Goal: Navigation & Orientation: Find specific page/section

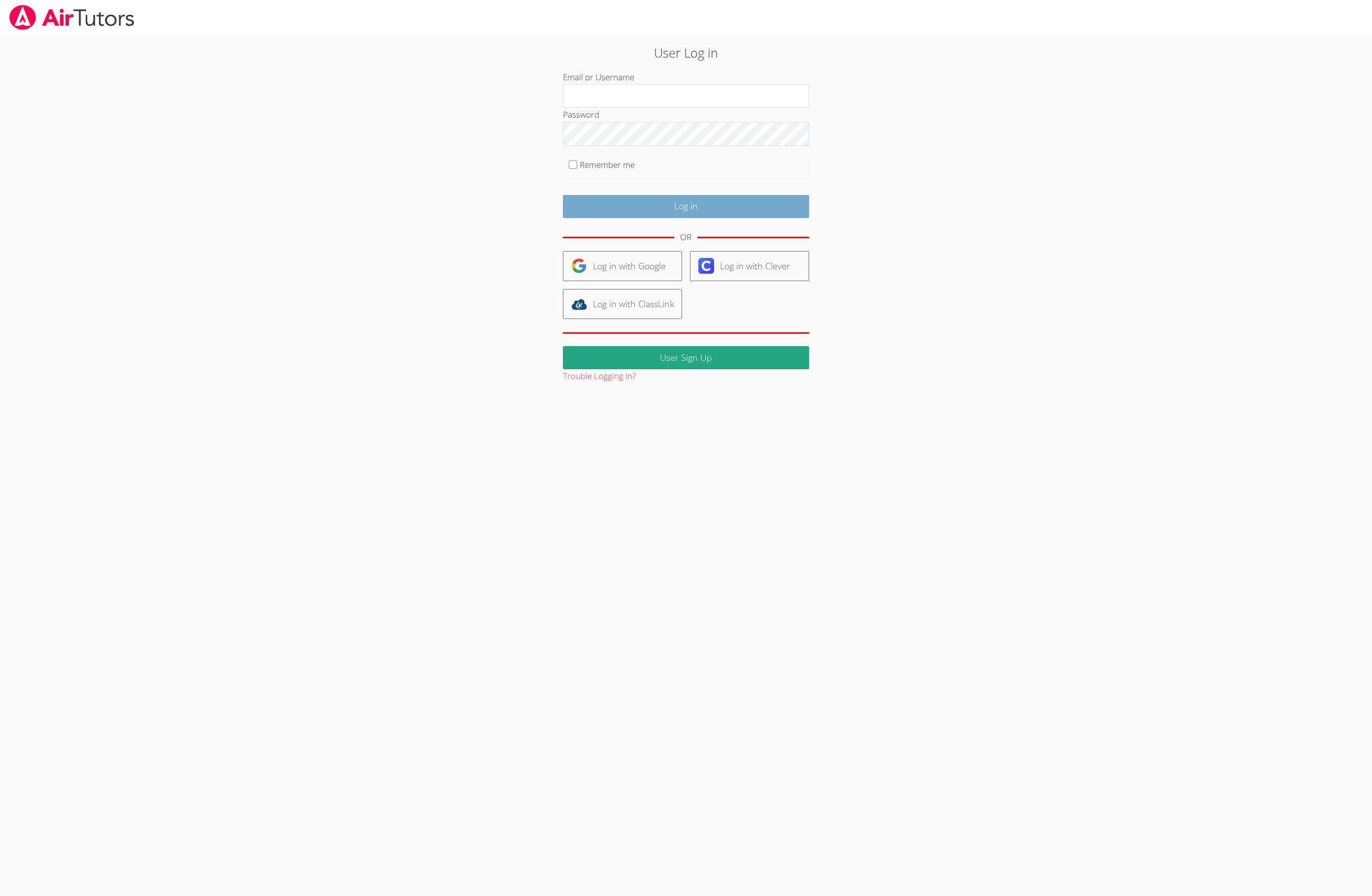
type input "[EMAIL_ADDRESS][DOMAIN_NAME]"
click at [672, 215] on input "Log in" at bounding box center [686, 206] width 246 height 23
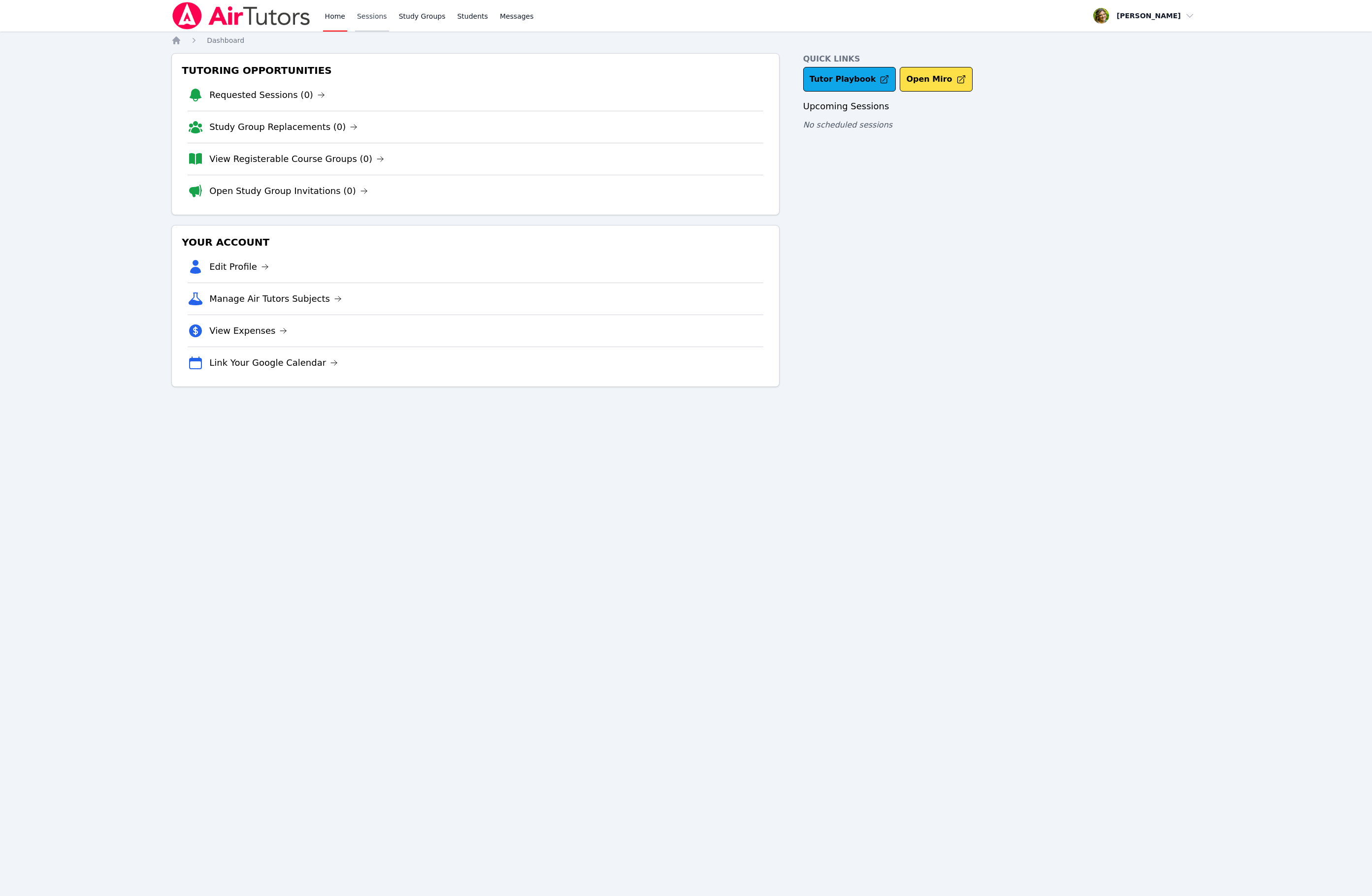
click at [377, 21] on link "Sessions" at bounding box center [372, 15] width 34 height 31
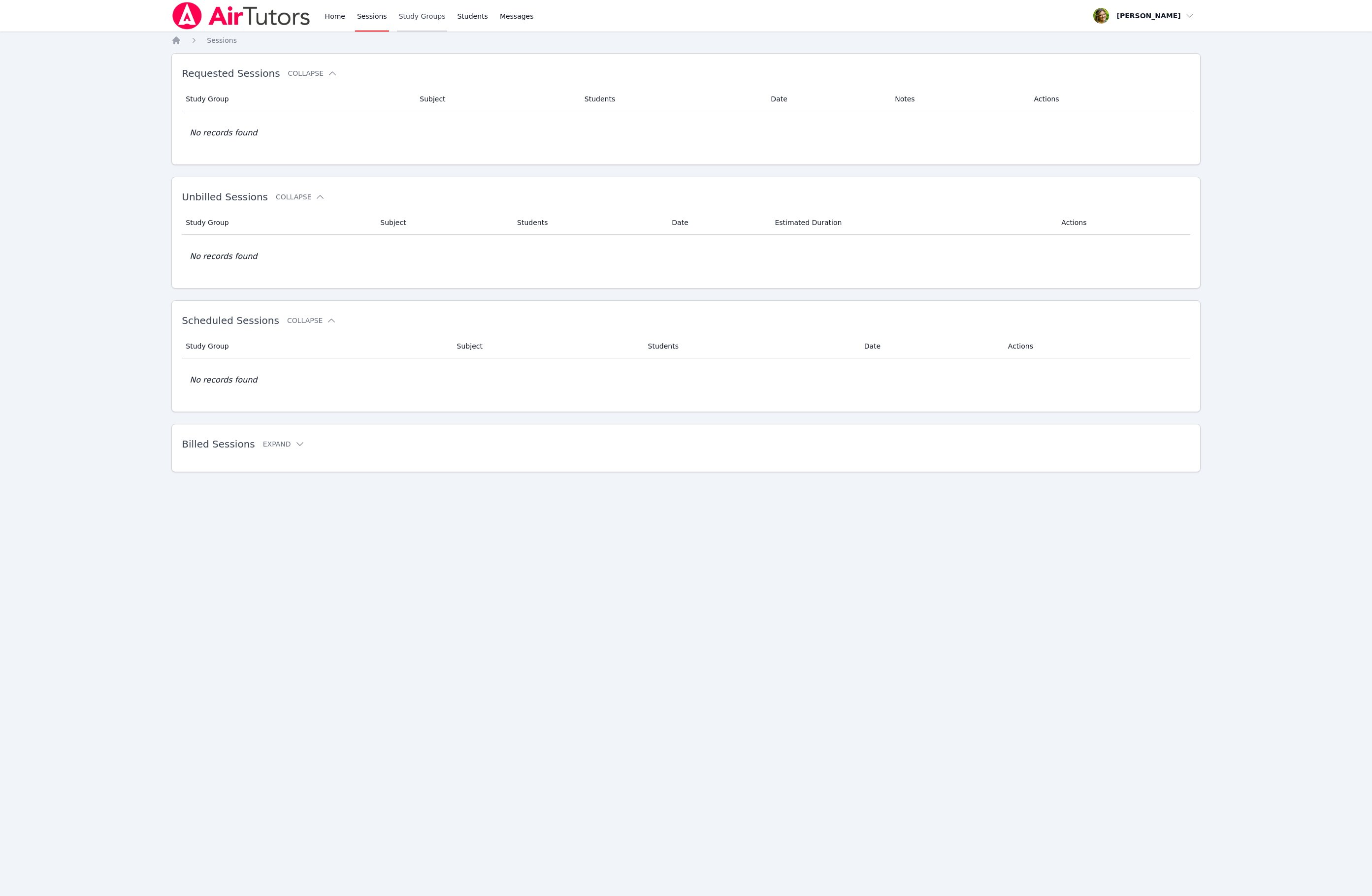
click at [407, 19] on link "Study Groups" at bounding box center [422, 15] width 51 height 31
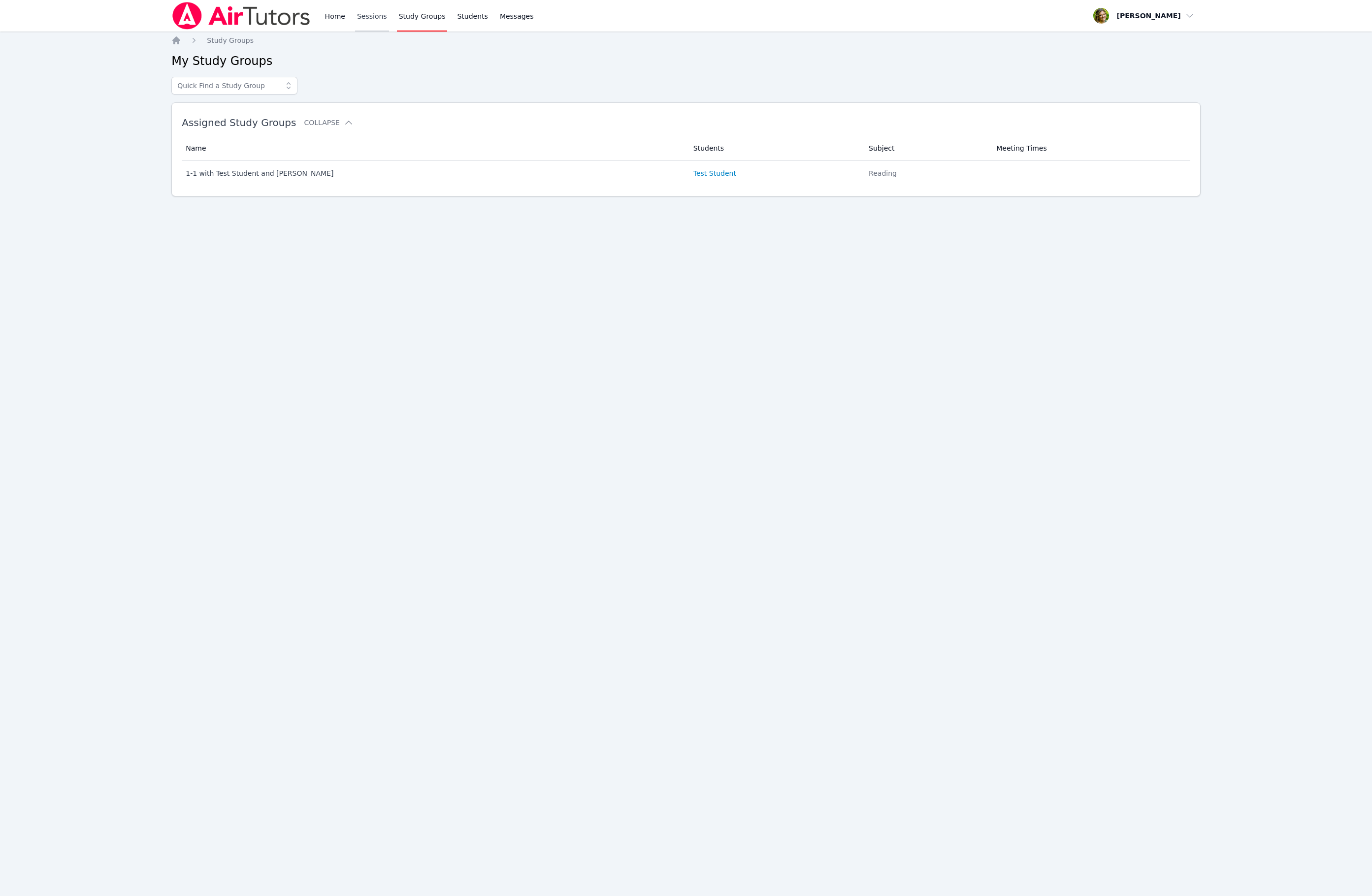
click at [377, 13] on link "Sessions" at bounding box center [372, 15] width 34 height 31
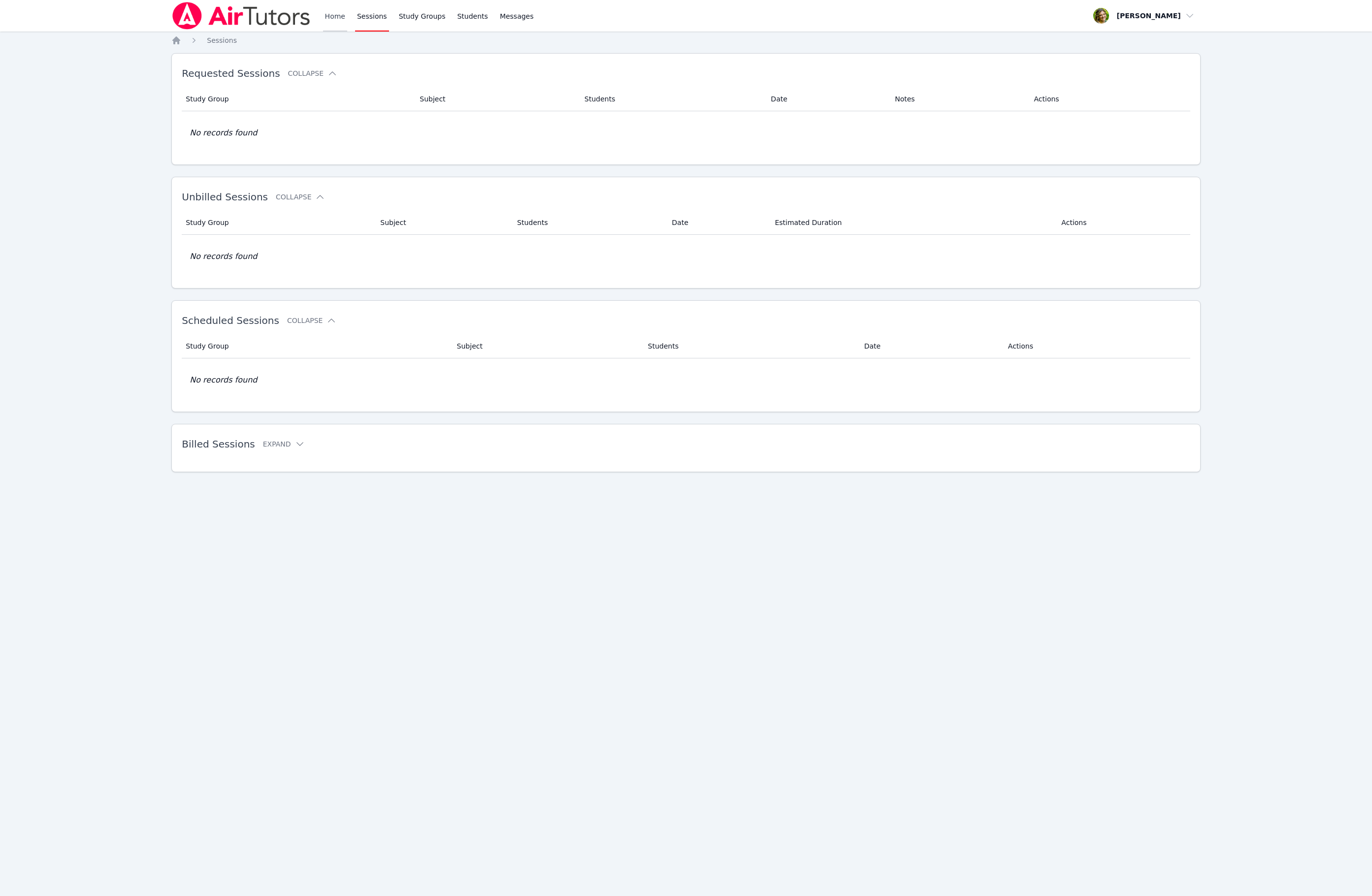
click at [323, 17] on link "Home" at bounding box center [335, 15] width 24 height 31
